Goal: Task Accomplishment & Management: Manage account settings

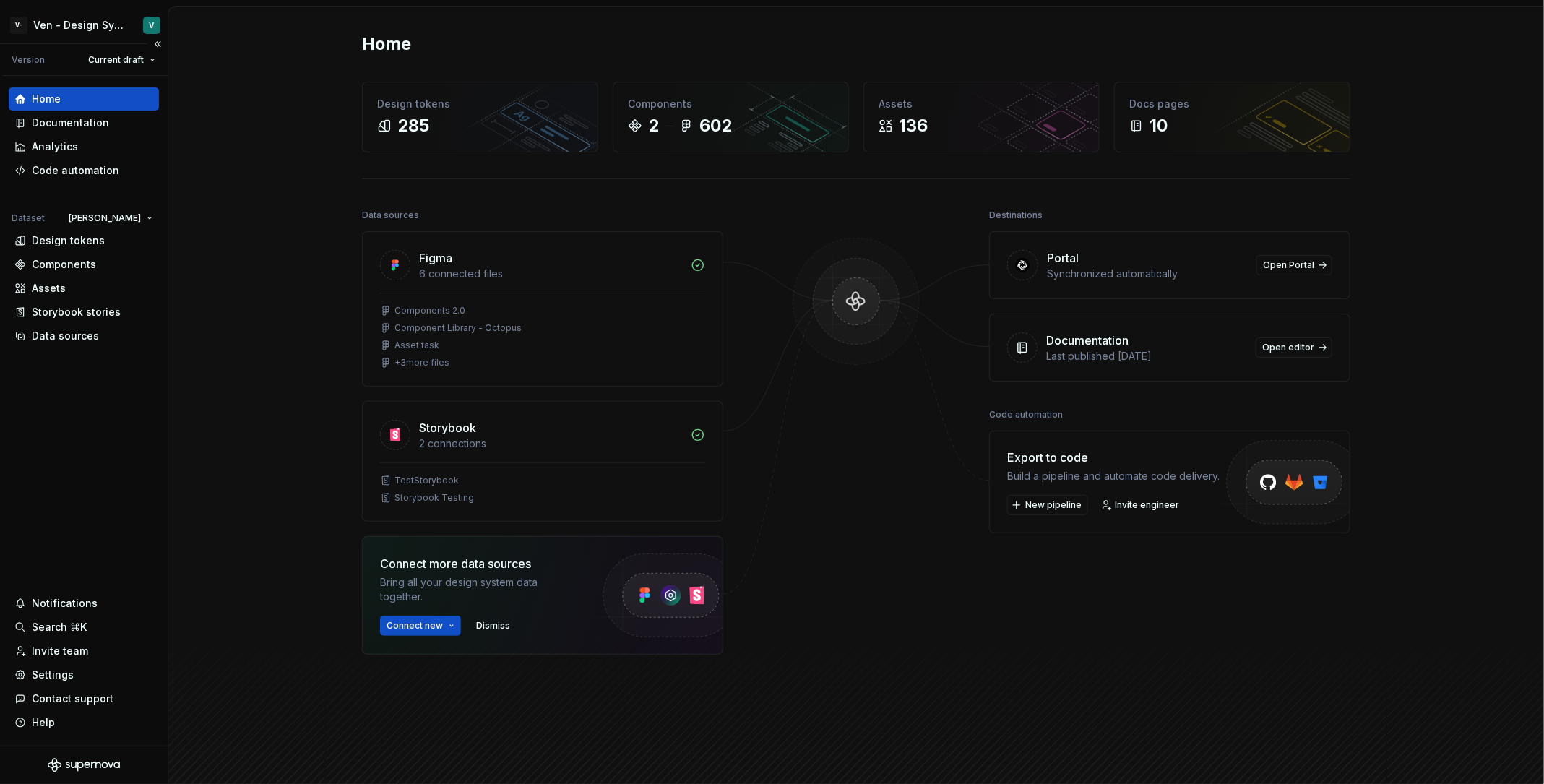
click at [96, 347] on div "Home Documentation Analytics Code automation Dataset [PERSON_NAME] Design token…" at bounding box center [84, 410] width 168 height 669
click at [109, 341] on div "Data sources" at bounding box center [84, 336] width 139 height 15
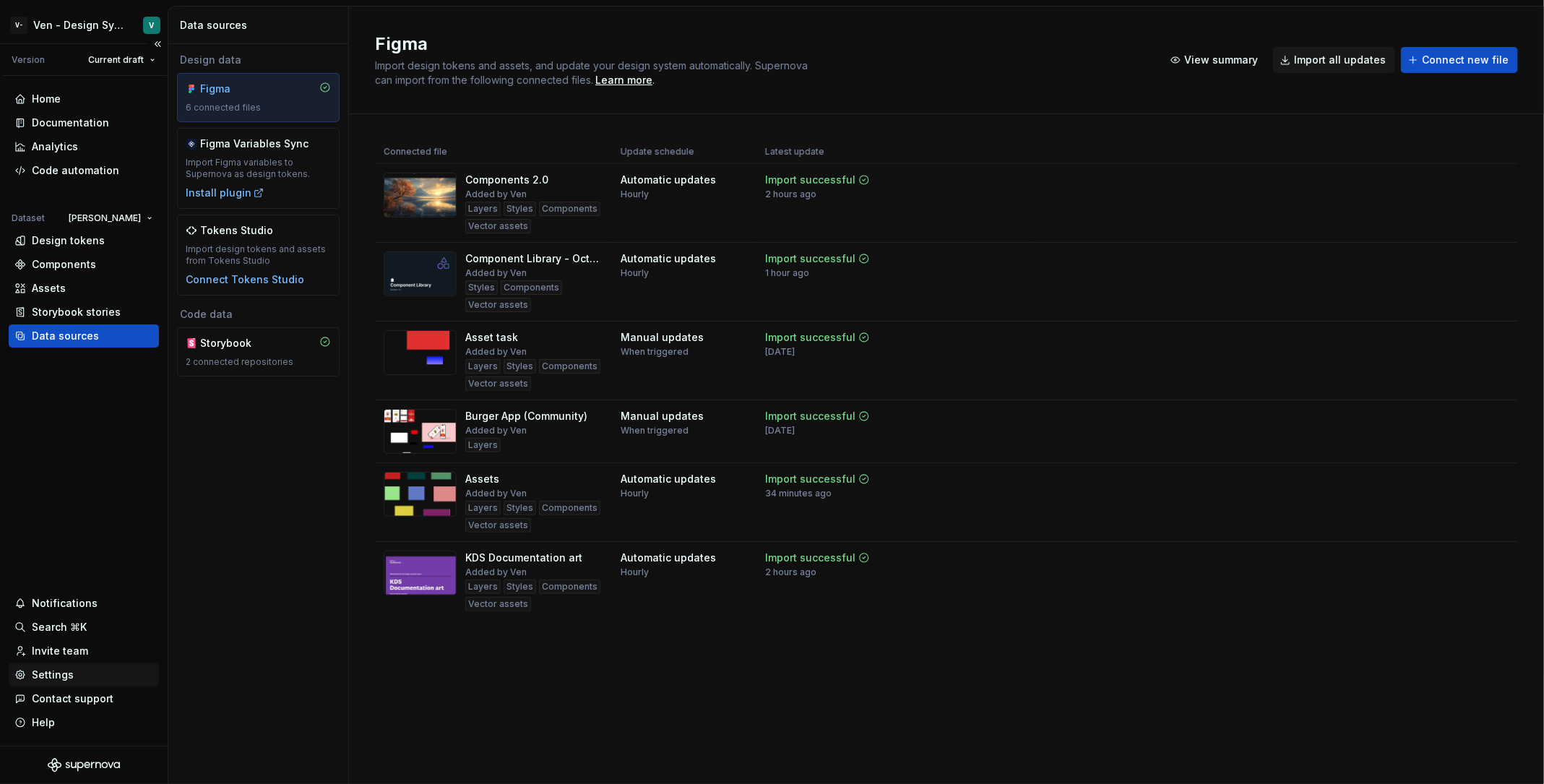
click at [108, 663] on div "Settings" at bounding box center [83, 675] width 150 height 23
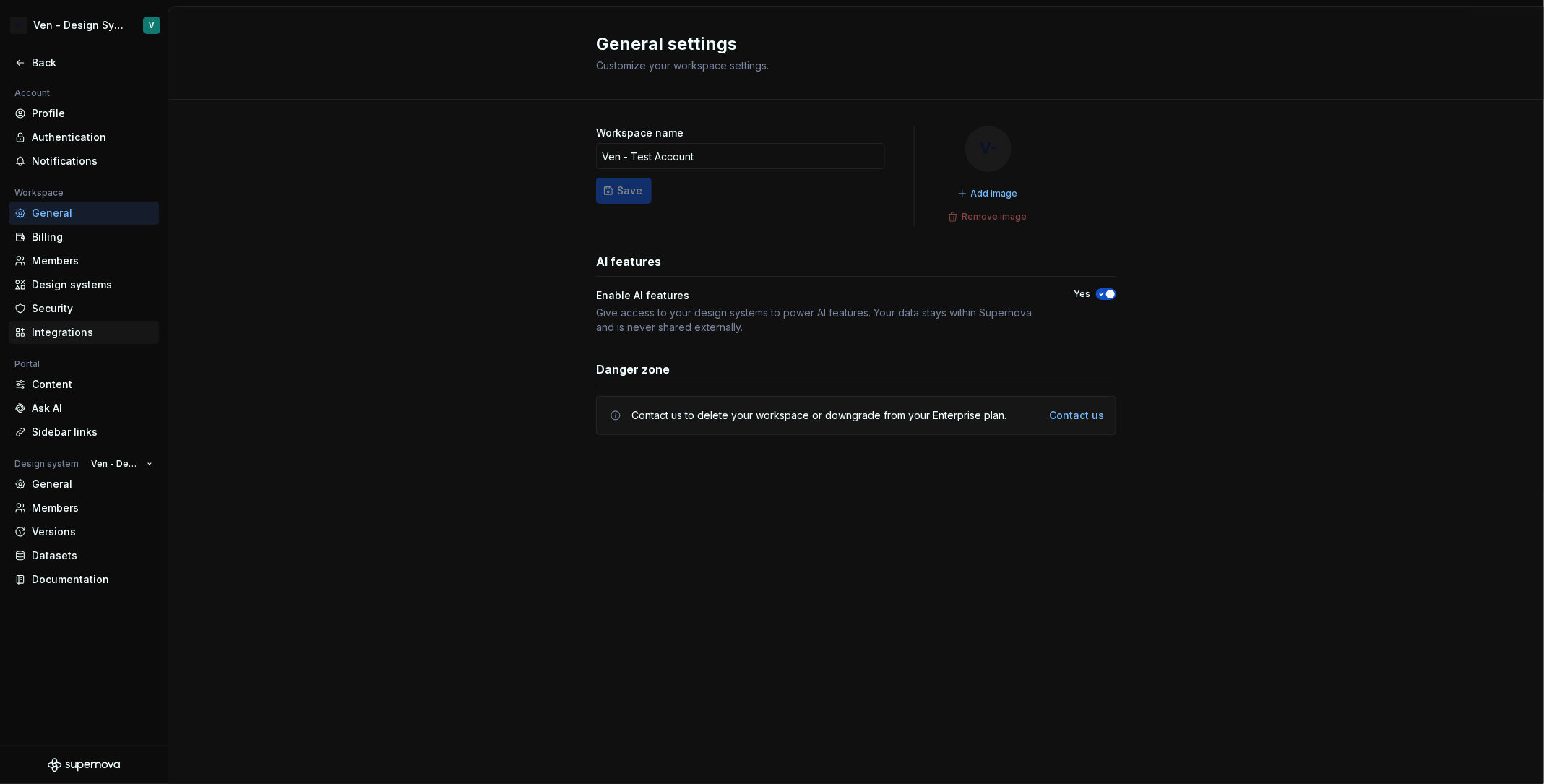
click at [120, 320] on div "Integrations" at bounding box center [83, 332] width 150 height 23
click at [75, 340] on div "Integrations" at bounding box center [83, 332] width 150 height 23
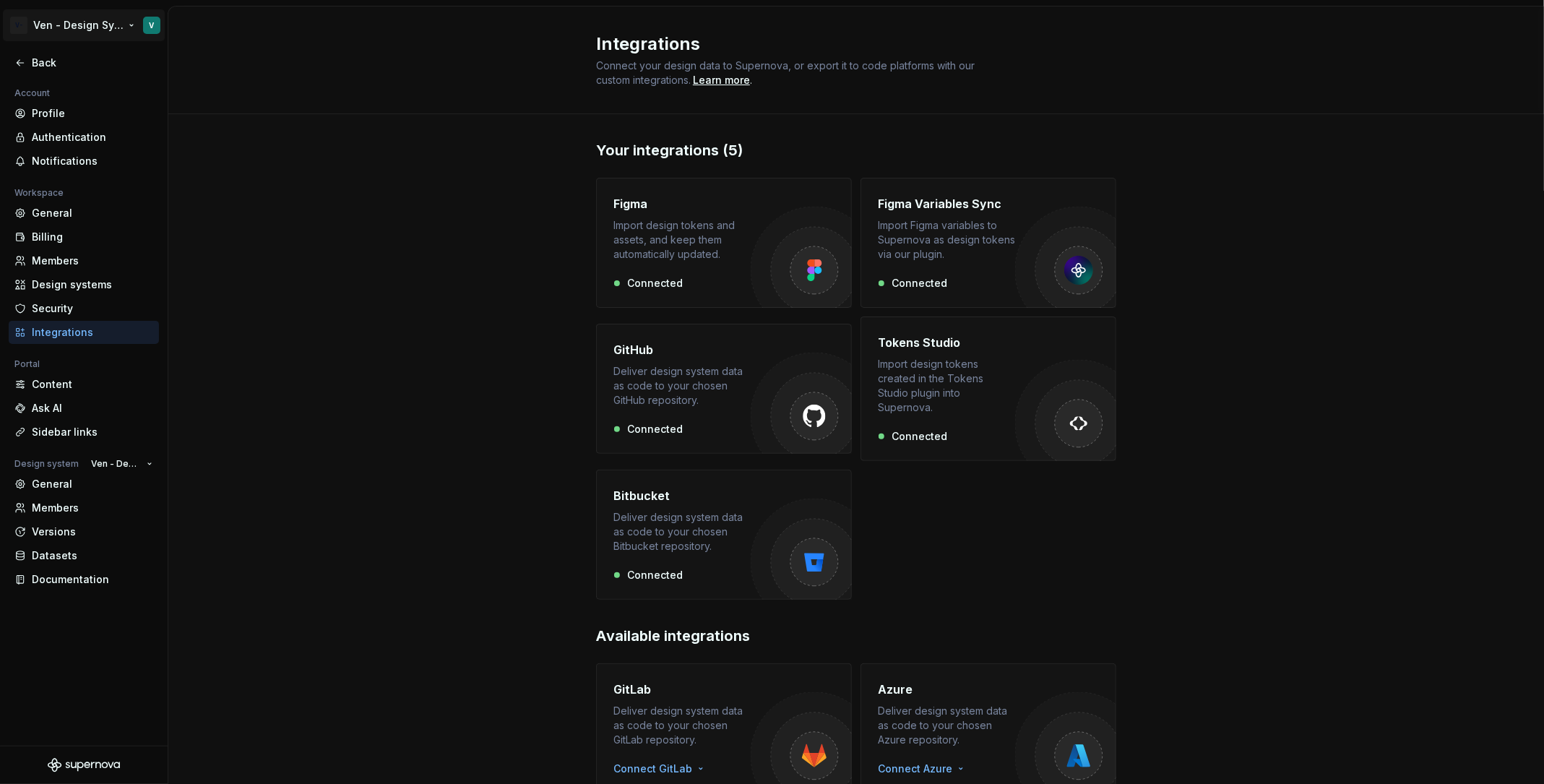
click at [22, 28] on html "V- Ven - Design System Test V Back Account Profile Authentication Notifications…" at bounding box center [772, 392] width 1544 height 784
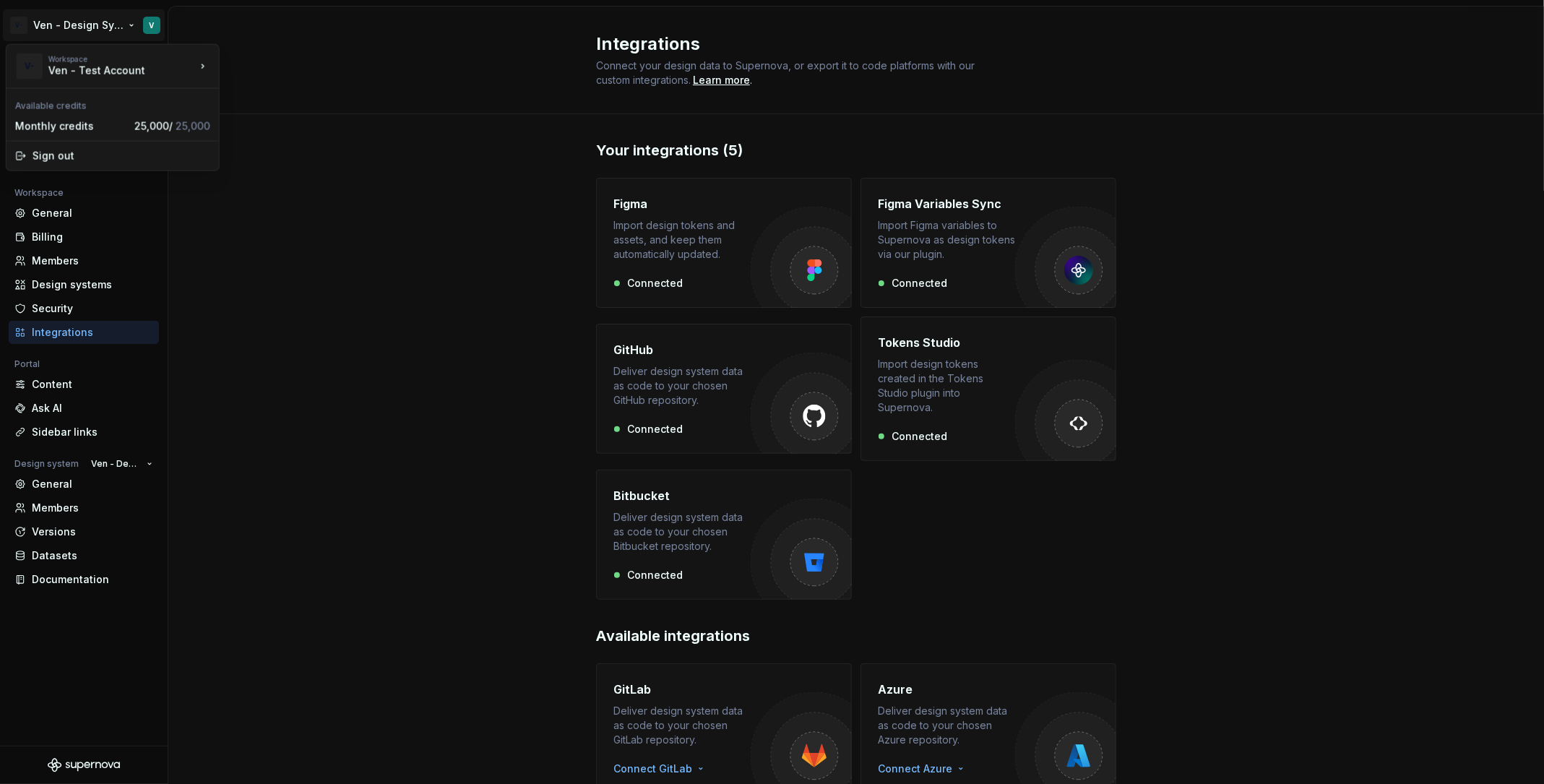
click at [69, 13] on html "V- Ven - Design System Test V Back Account Profile Authentication Notifications…" at bounding box center [772, 392] width 1544 height 784
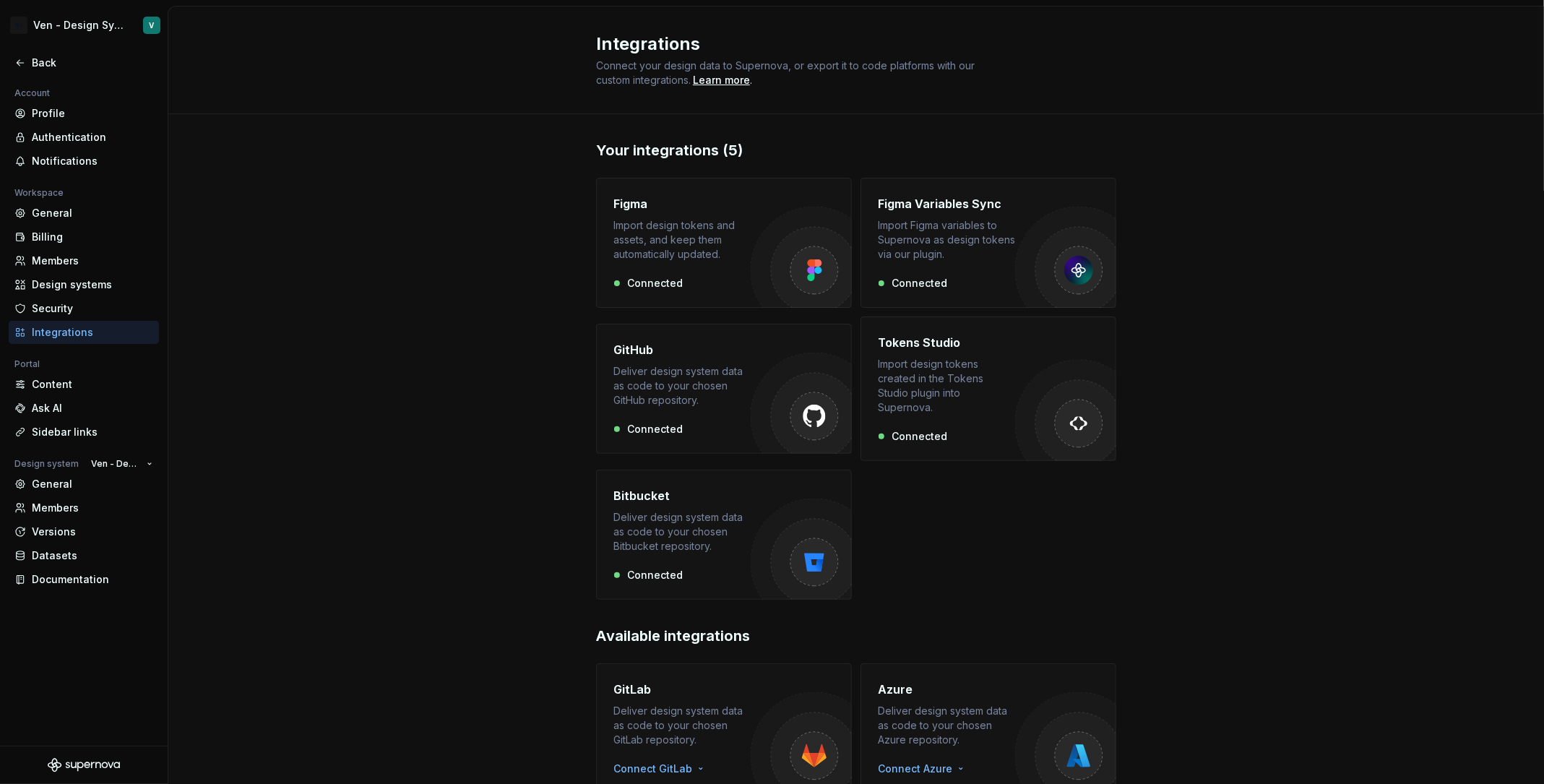
click at [27, 75] on div at bounding box center [84, 79] width 168 height 10
click at [52, 65] on div "Back" at bounding box center [92, 62] width 122 height 15
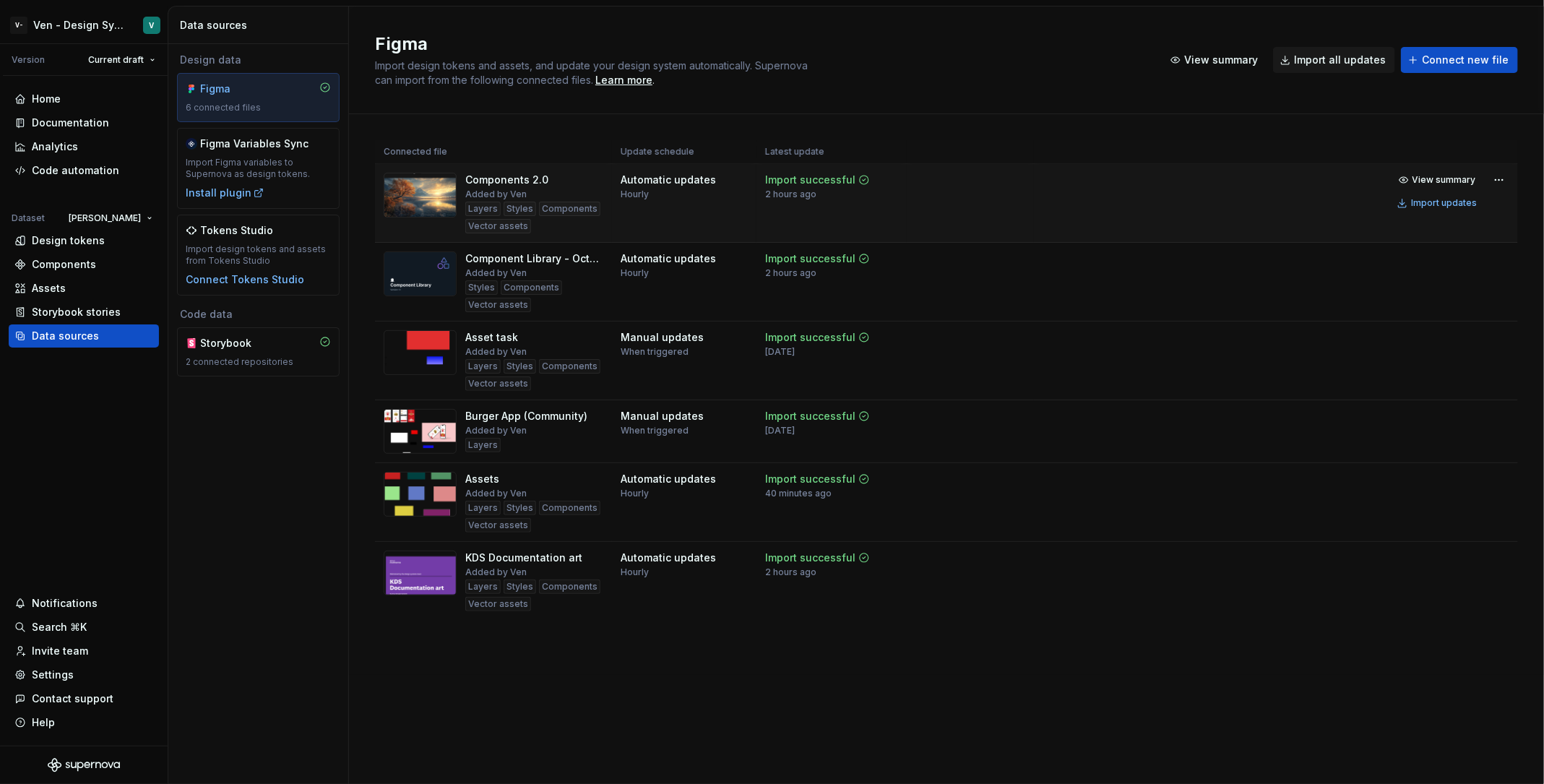
click at [1514, 185] on td "View summary Import updates" at bounding box center [1276, 191] width 484 height 55
click at [1507, 182] on html "V- Ven - Design System Test V Version Current draft Home Documentation Analytic…" at bounding box center [772, 392] width 1544 height 784
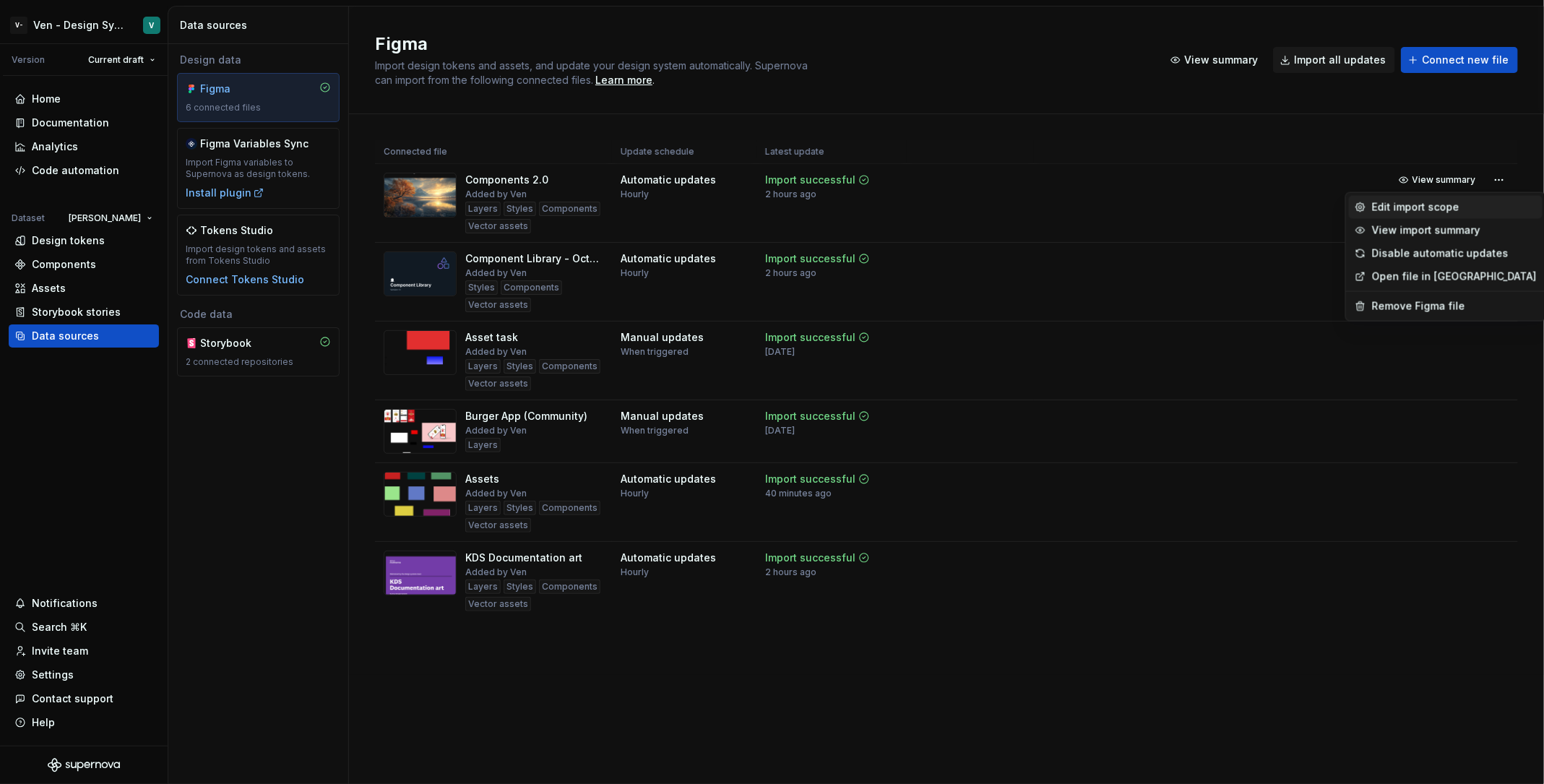
click at [1409, 213] on div "Edit import scope" at bounding box center [1455, 207] width 165 height 15
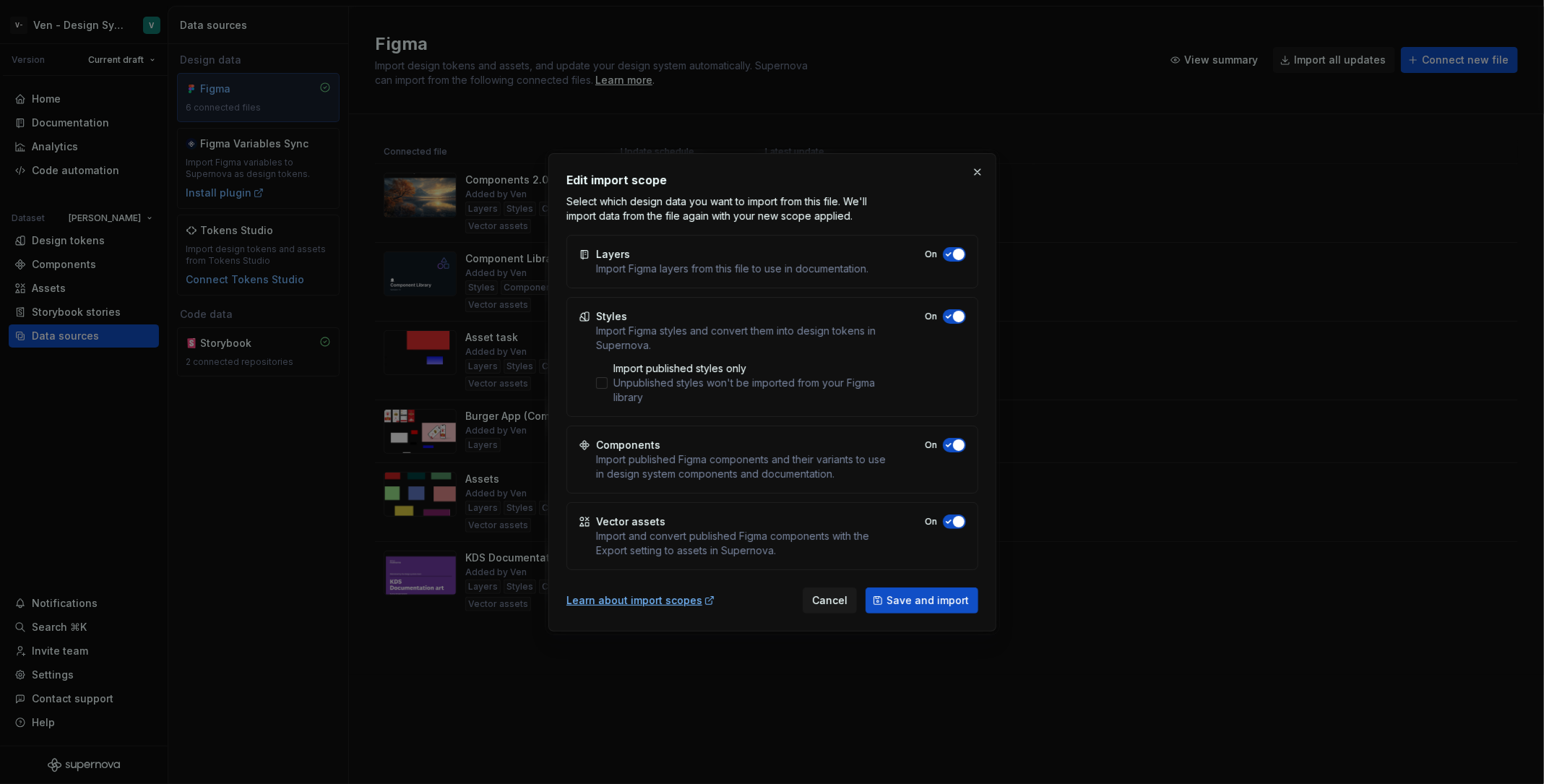
click at [841, 427] on div "Components Import published Figma components and their variants to use in desig…" at bounding box center [772, 459] width 412 height 68
click at [981, 174] on button "button" at bounding box center [978, 172] width 20 height 20
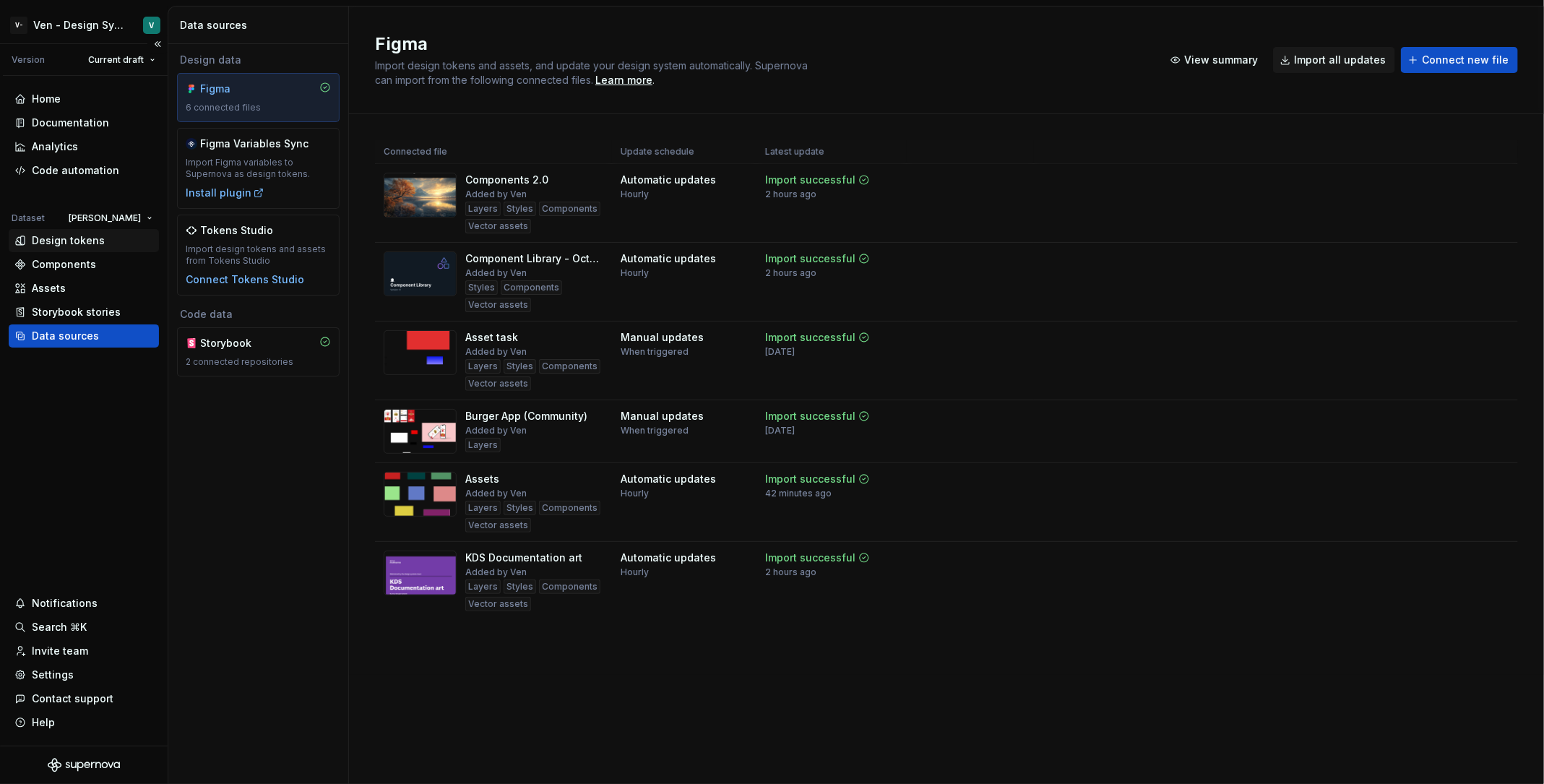
click at [116, 230] on div "Design tokens" at bounding box center [83, 240] width 150 height 23
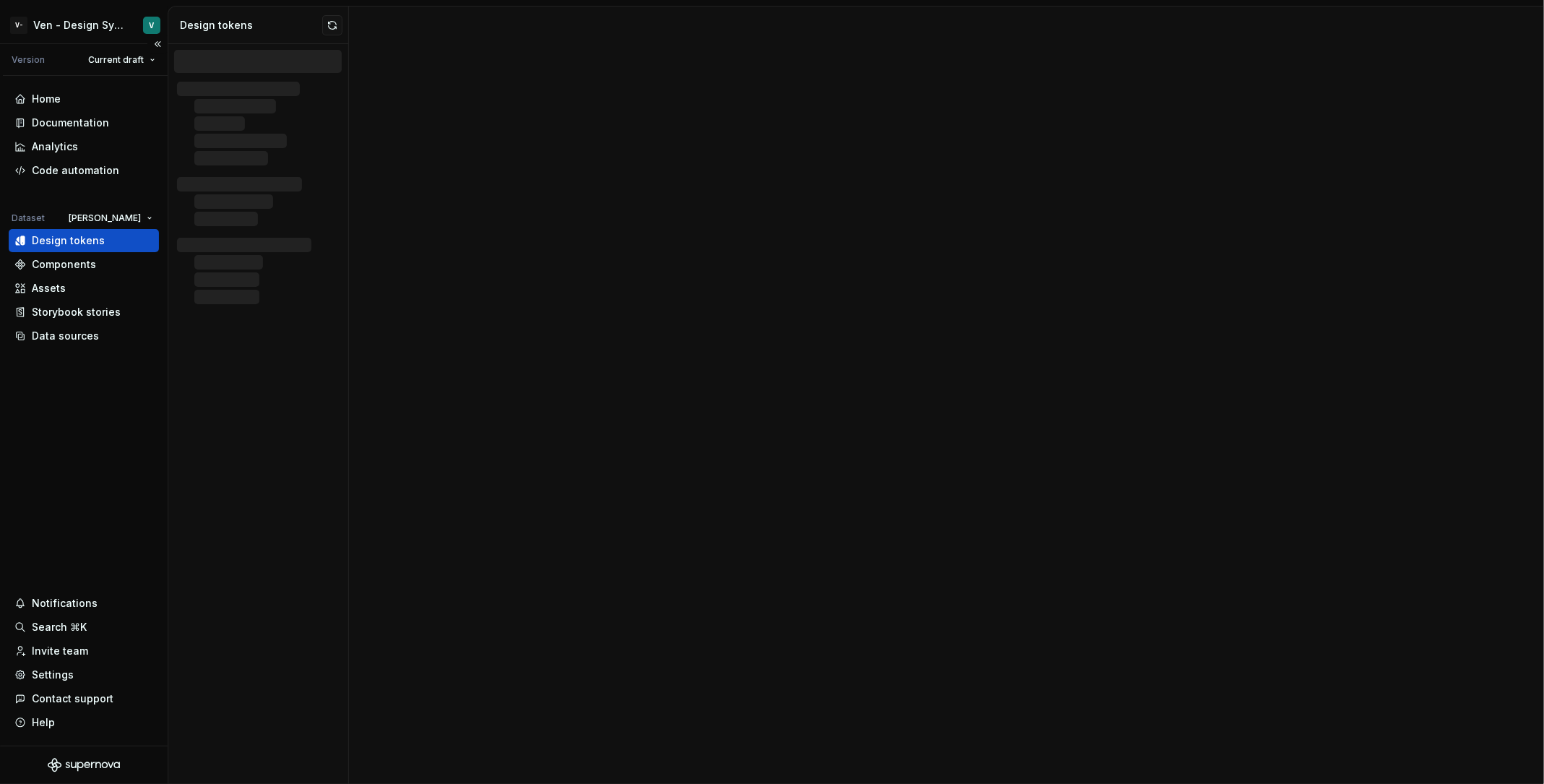
click at [65, 248] on div "Design tokens" at bounding box center [83, 240] width 150 height 23
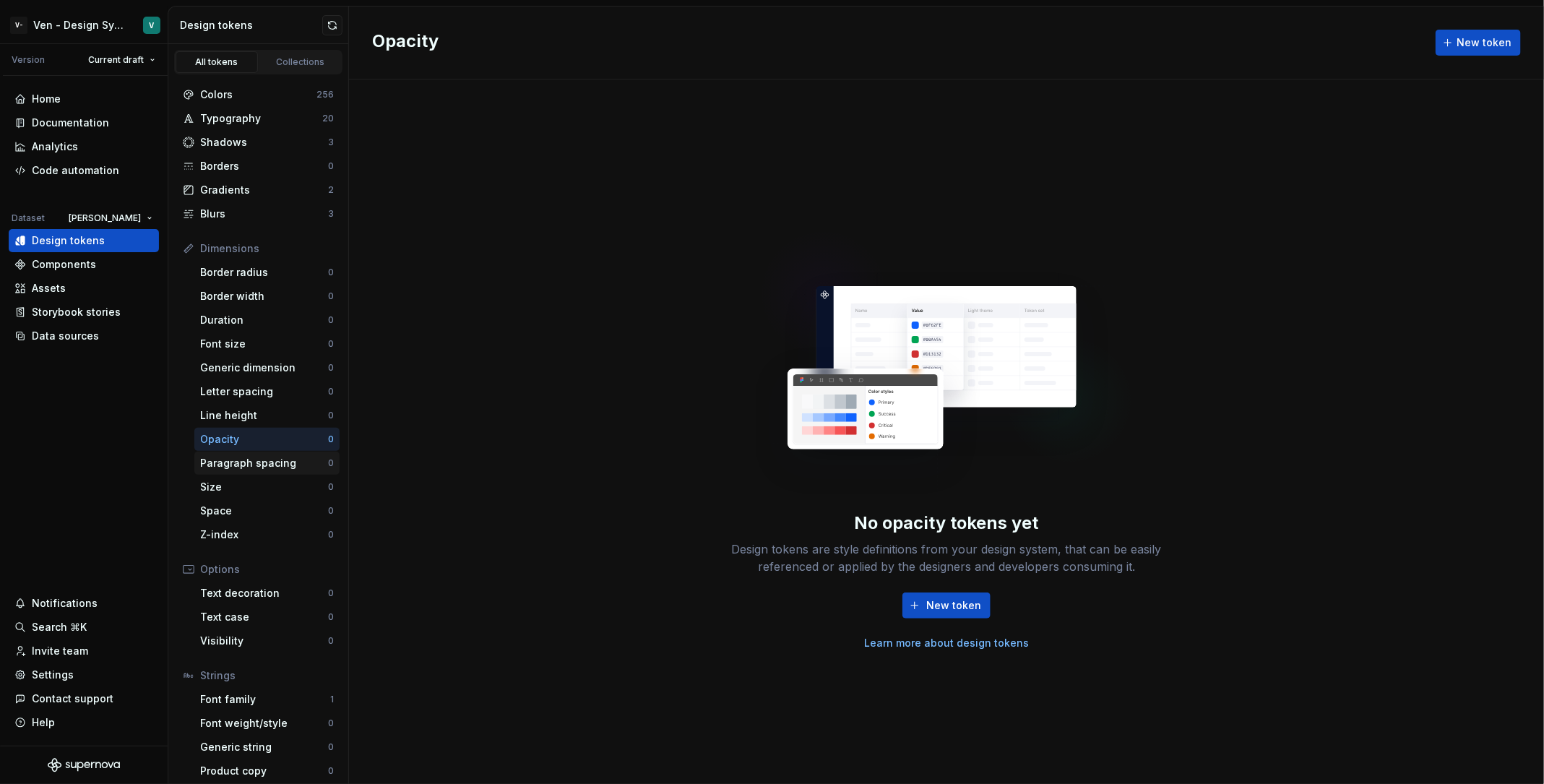
scroll to position [6, 0]
click at [87, 343] on div "Data sources" at bounding box center [83, 336] width 150 height 23
